Goal: Communication & Community: Answer question/provide support

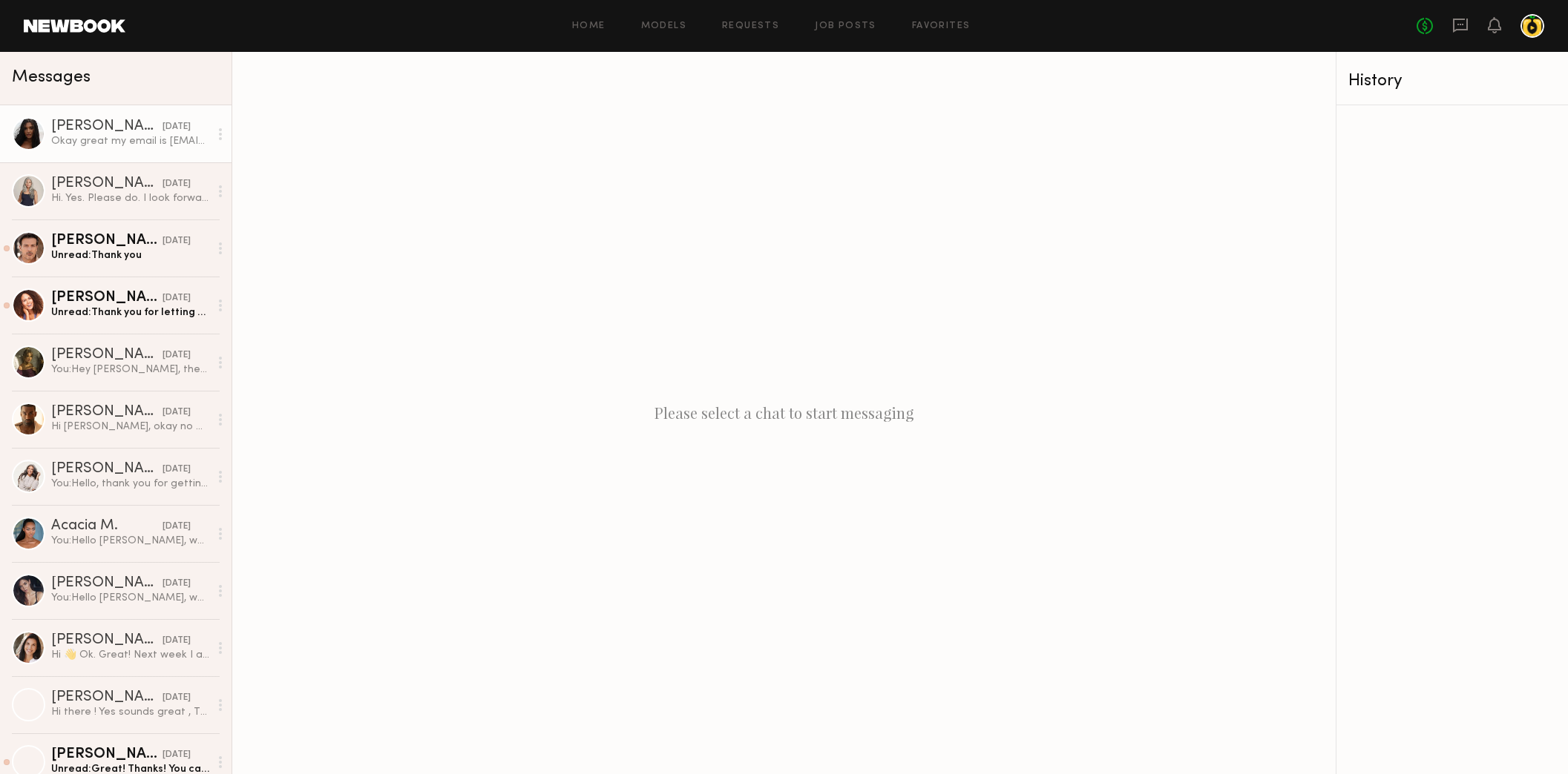
click at [138, 139] on div "Okay great my email is [EMAIL_ADDRESS][DOMAIN_NAME] Once I go over details ther…" at bounding box center [130, 141] width 158 height 14
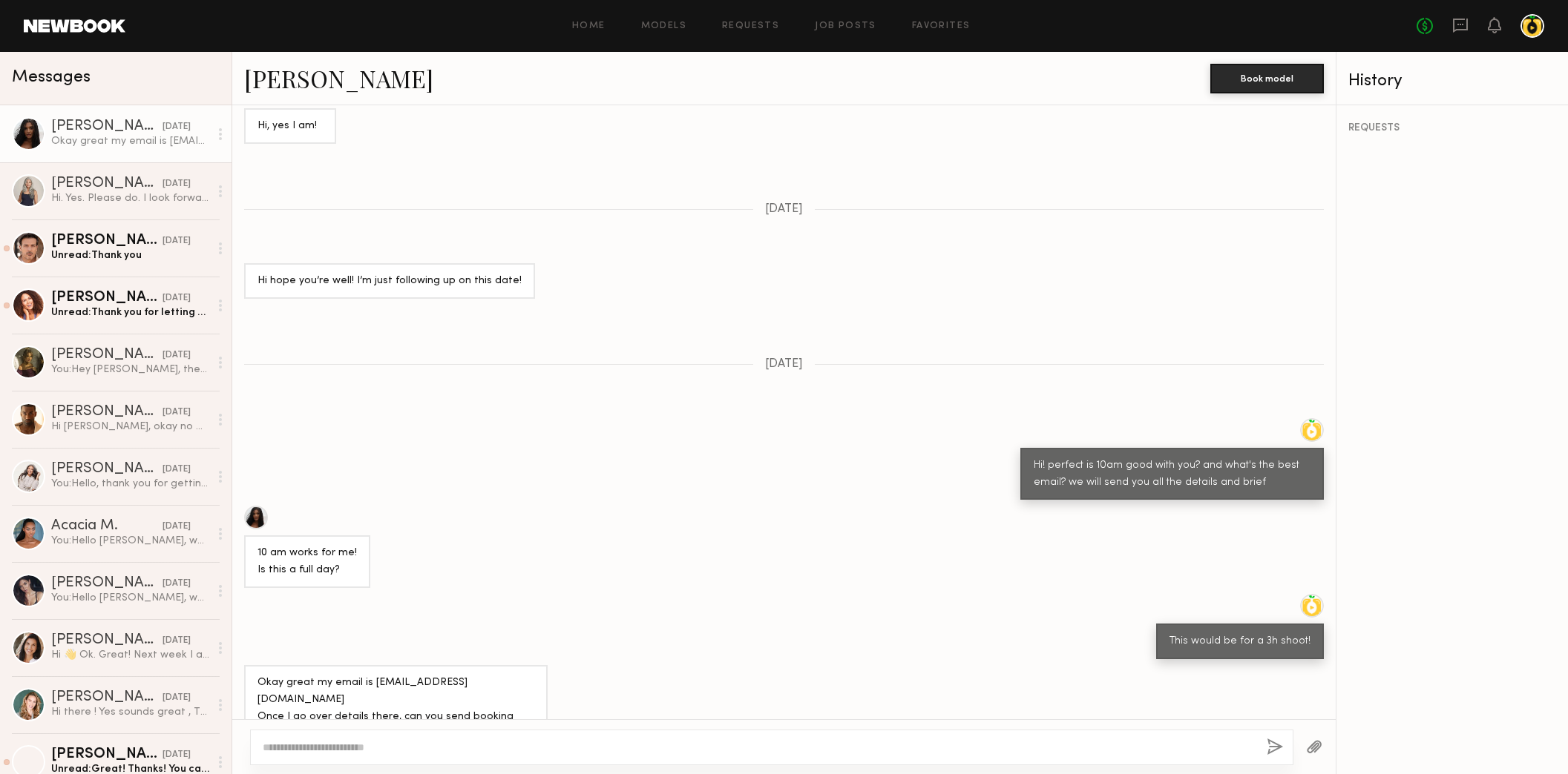
scroll to position [955, 0]
drag, startPoint x: 369, startPoint y: 656, endPoint x: 512, endPoint y: 660, distance: 143.1
click at [512, 677] on div "Okay great my email is [EMAIL_ADDRESS][DOMAIN_NAME] Once I go over details ther…" at bounding box center [396, 711] width 277 height 68
copy div "[EMAIL_ADDRESS][DOMAIN_NAME]"
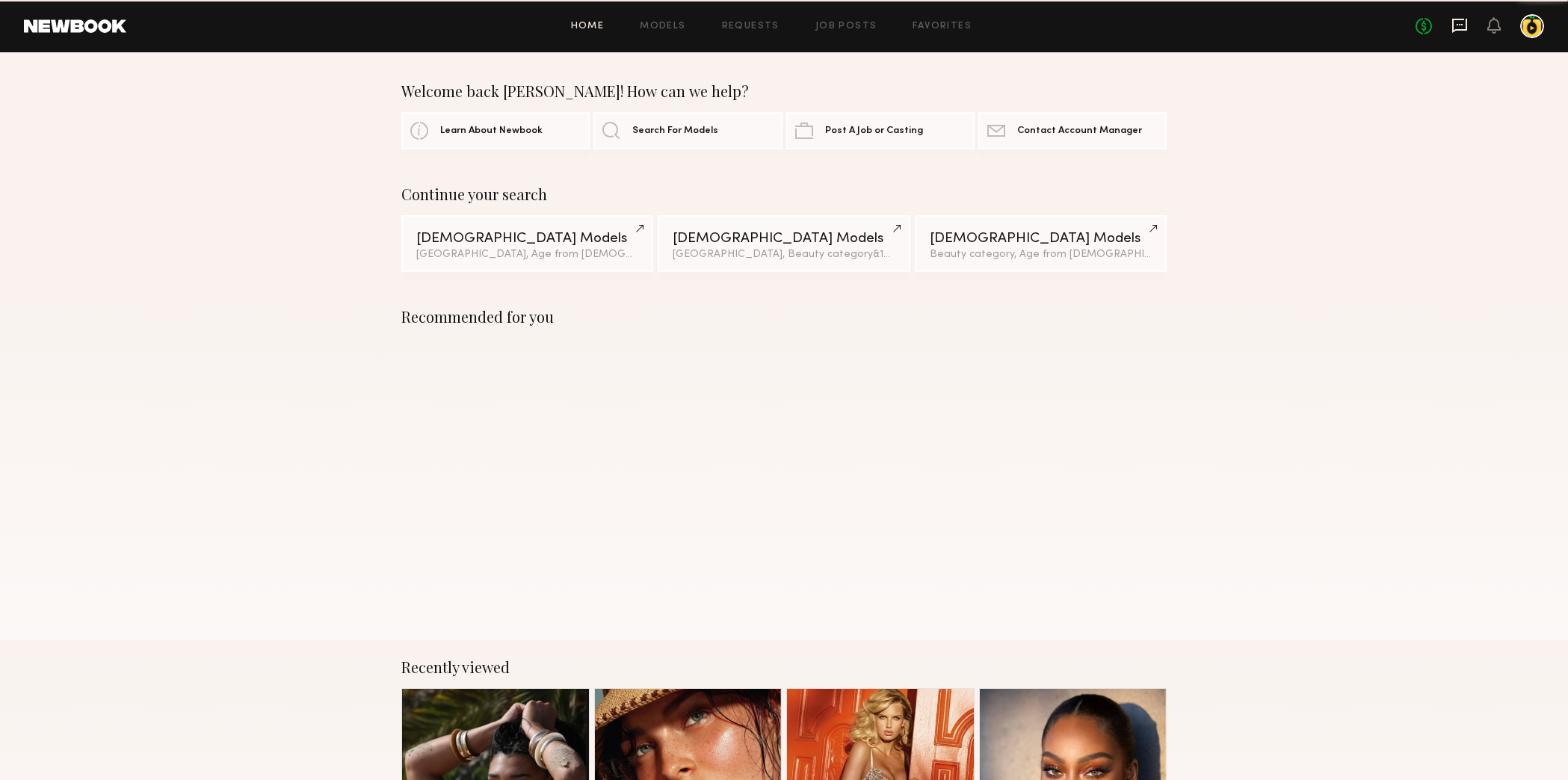
click at [1462, 24] on icon at bounding box center [1459, 25] width 6 height 2
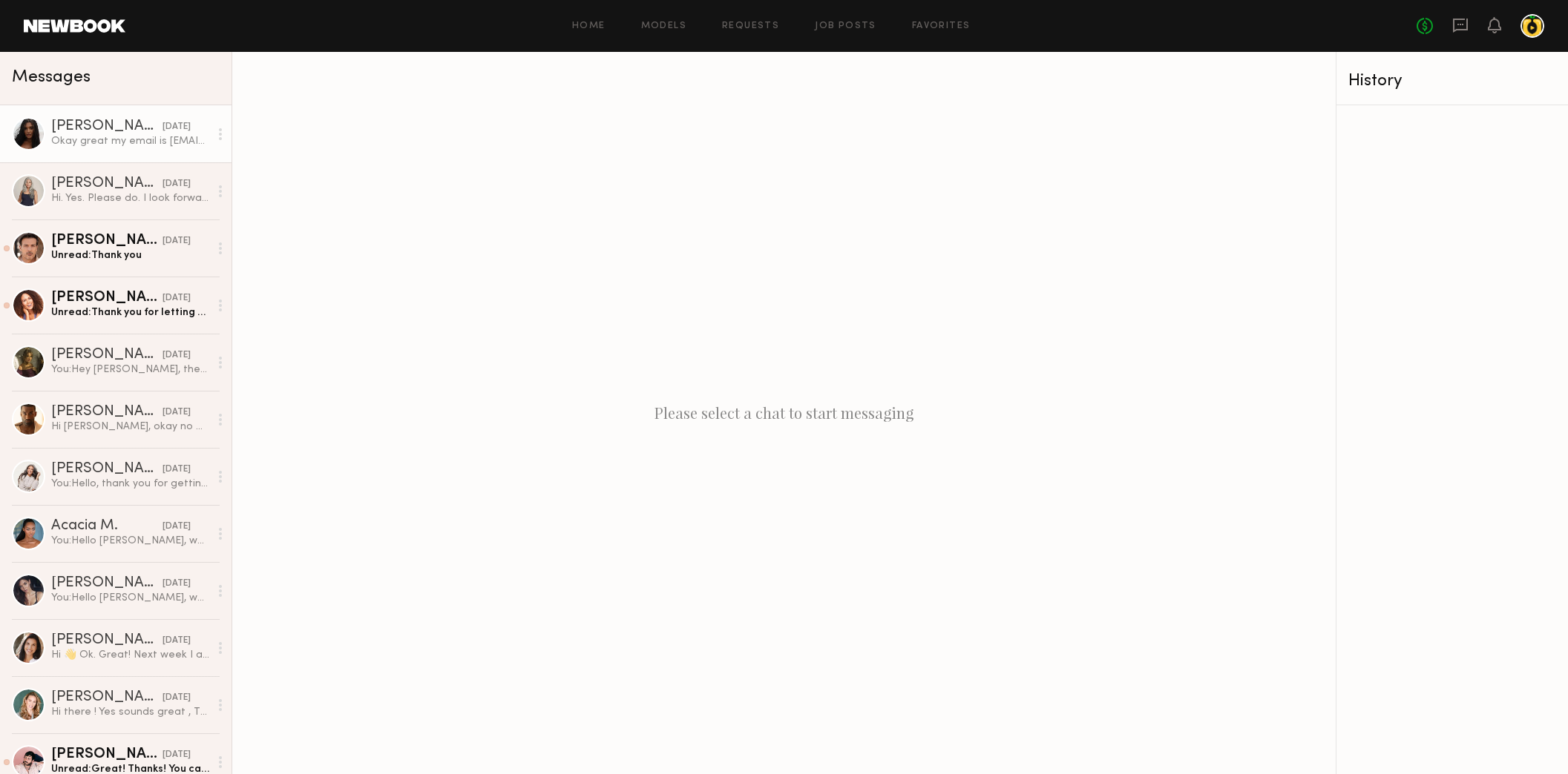
click at [123, 144] on div "Okay great my email is [EMAIL_ADDRESS][DOMAIN_NAME] Once I go over details ther…" at bounding box center [130, 141] width 158 height 14
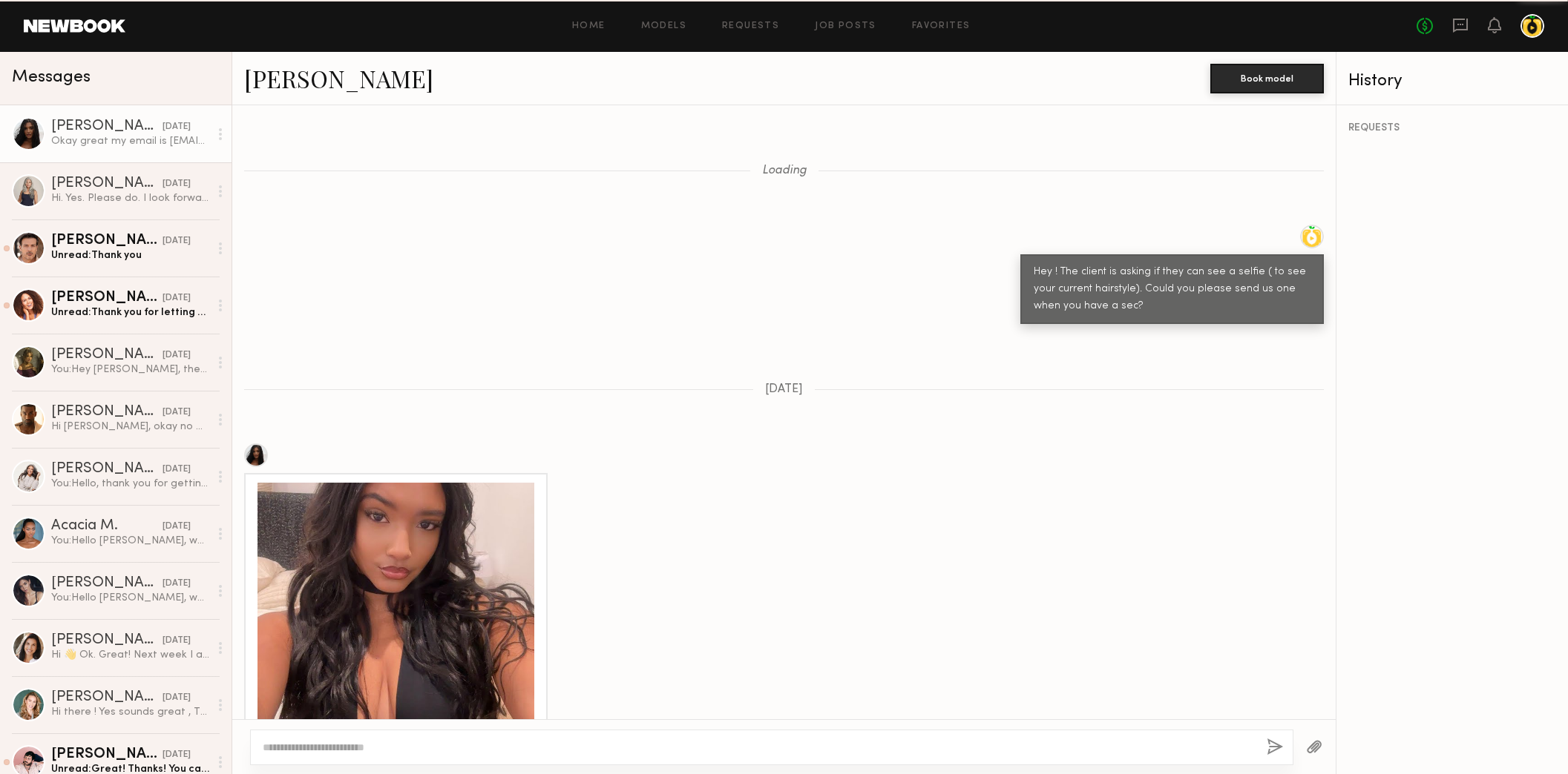
scroll to position [955, 0]
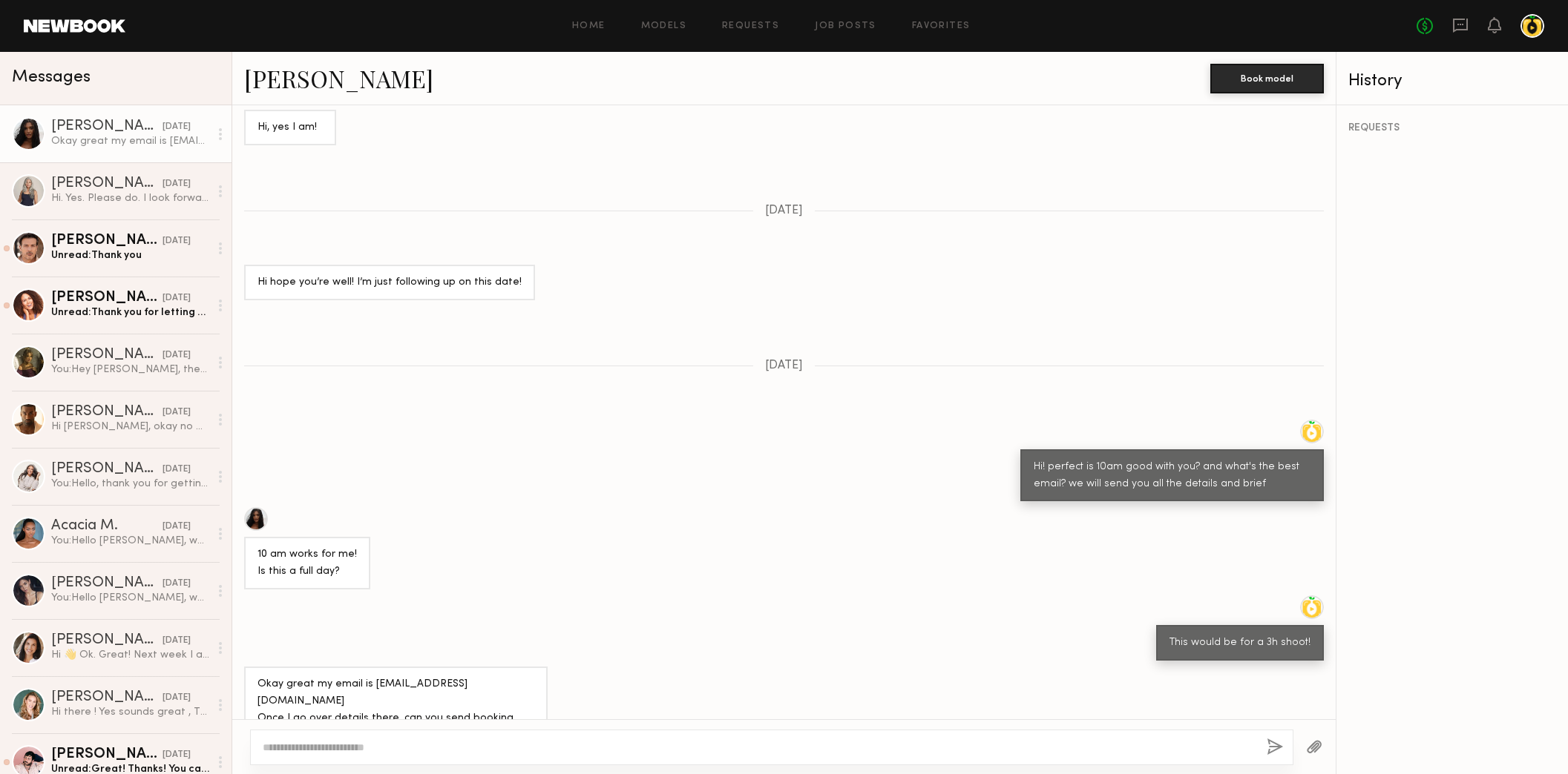
click at [592, 743] on textarea at bounding box center [759, 748] width 992 height 15
type textarea "**********"
click at [1278, 745] on button "button" at bounding box center [1275, 748] width 16 height 19
